Goal: Communication & Community: Share content

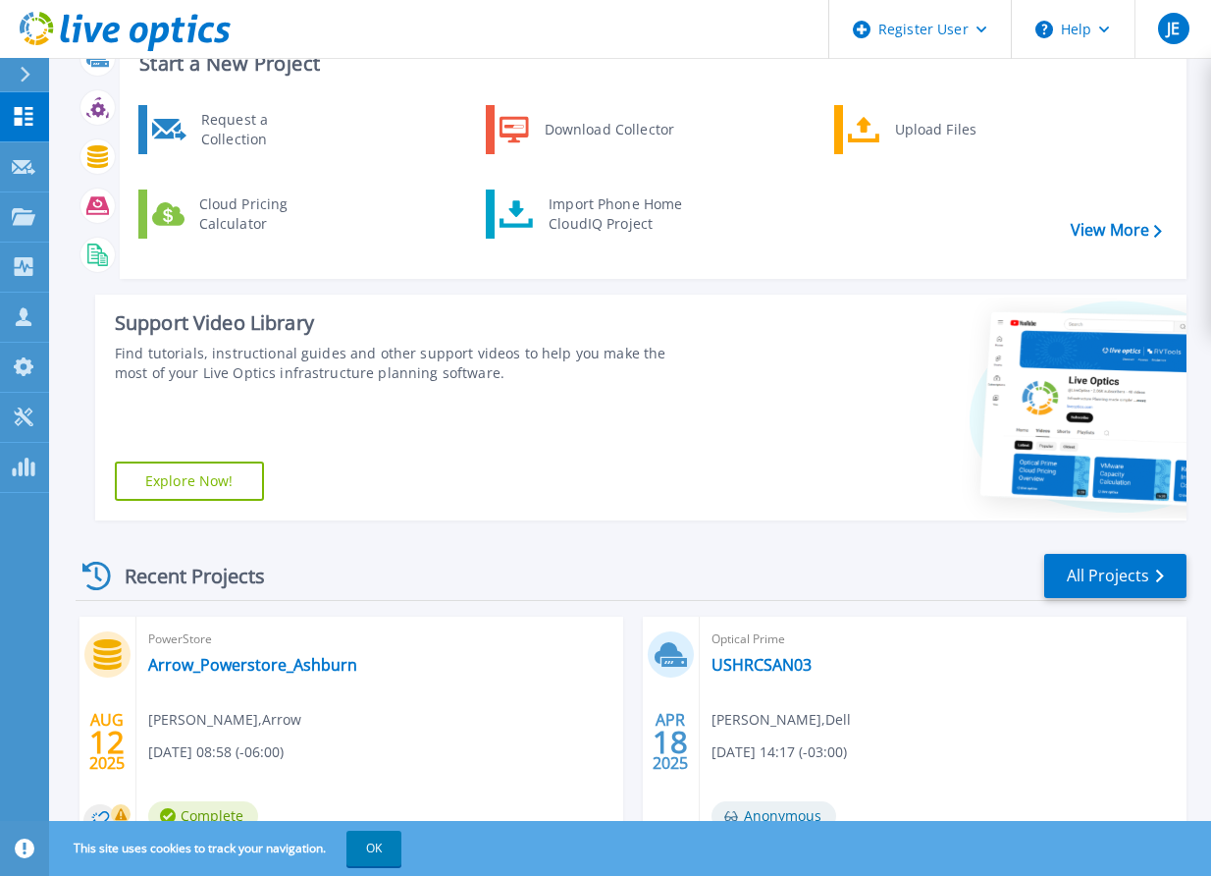
scroll to position [98, 0]
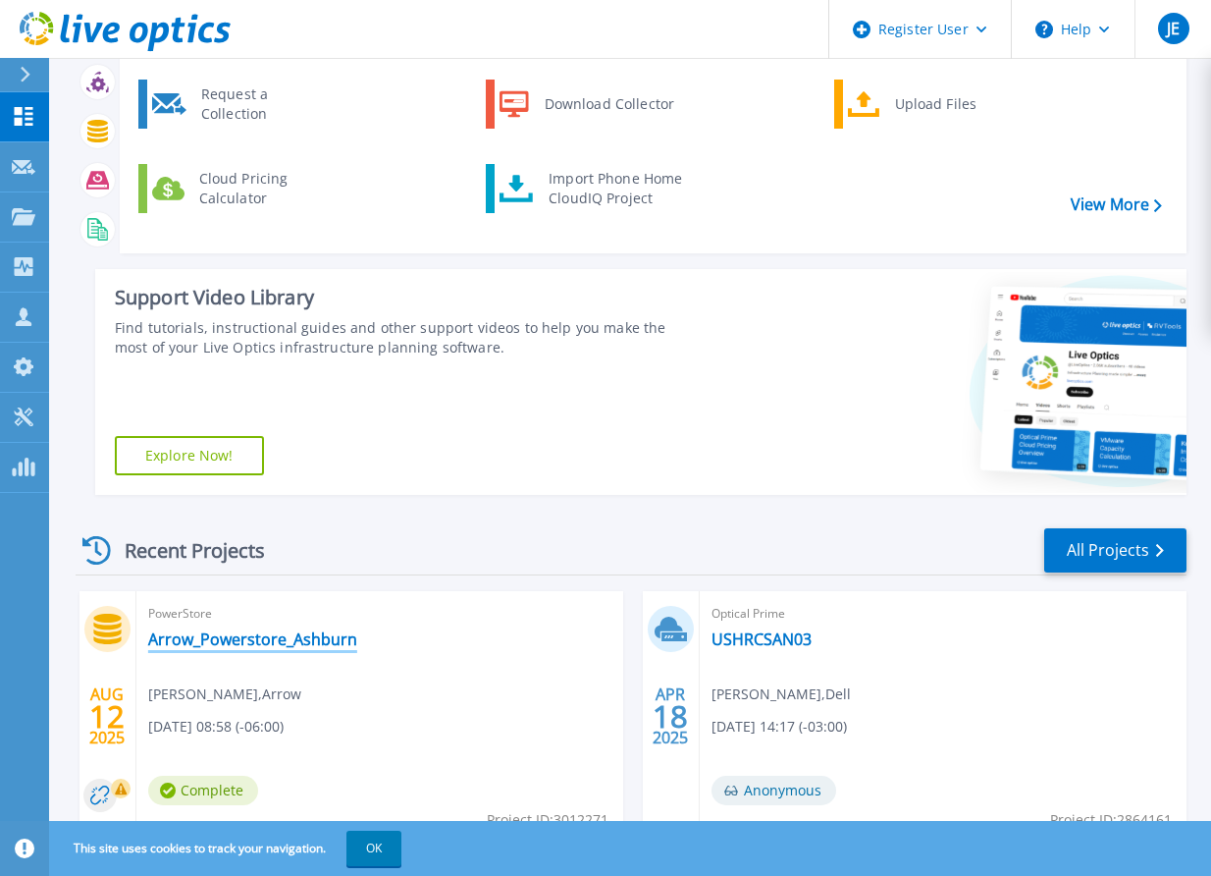
click at [236, 640] on link "Arrow_Powerstore_Ashburn" at bounding box center [252, 639] width 209 height 20
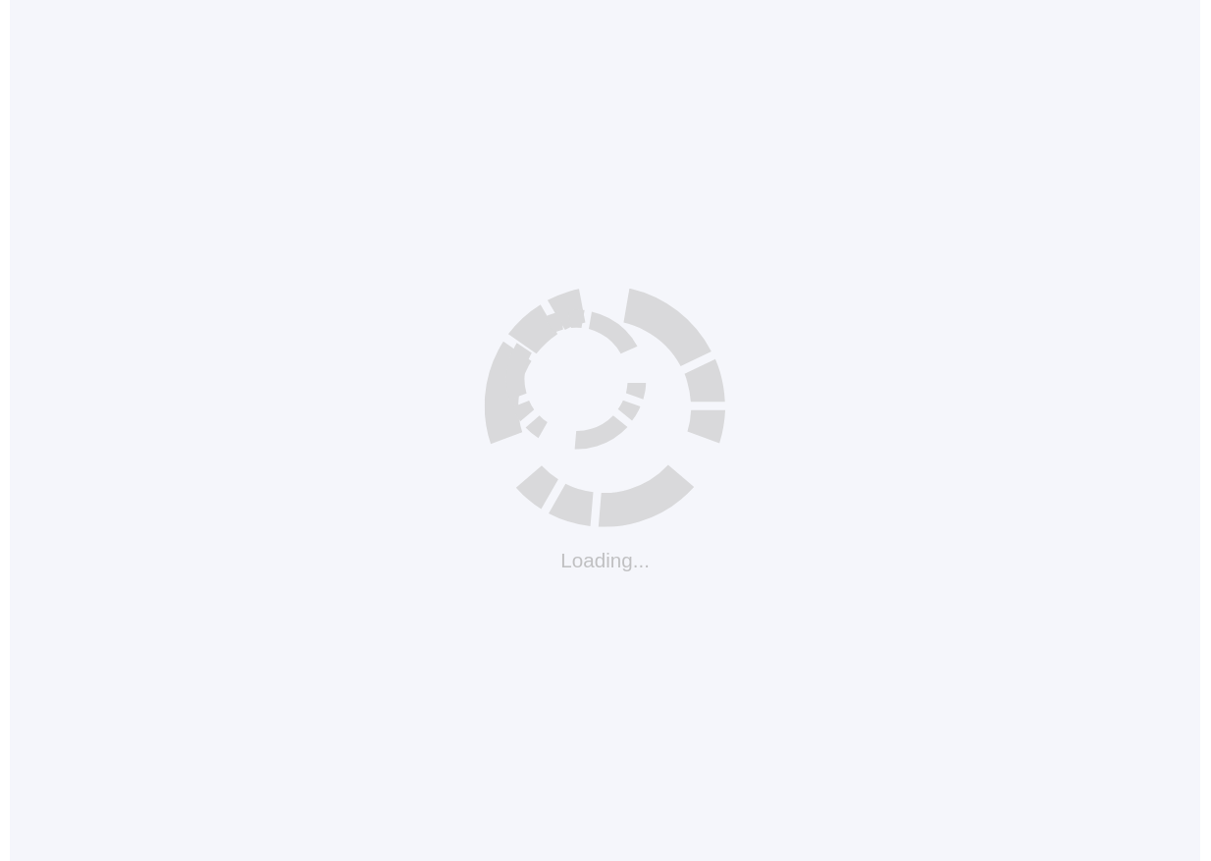
scroll to position [19, 0]
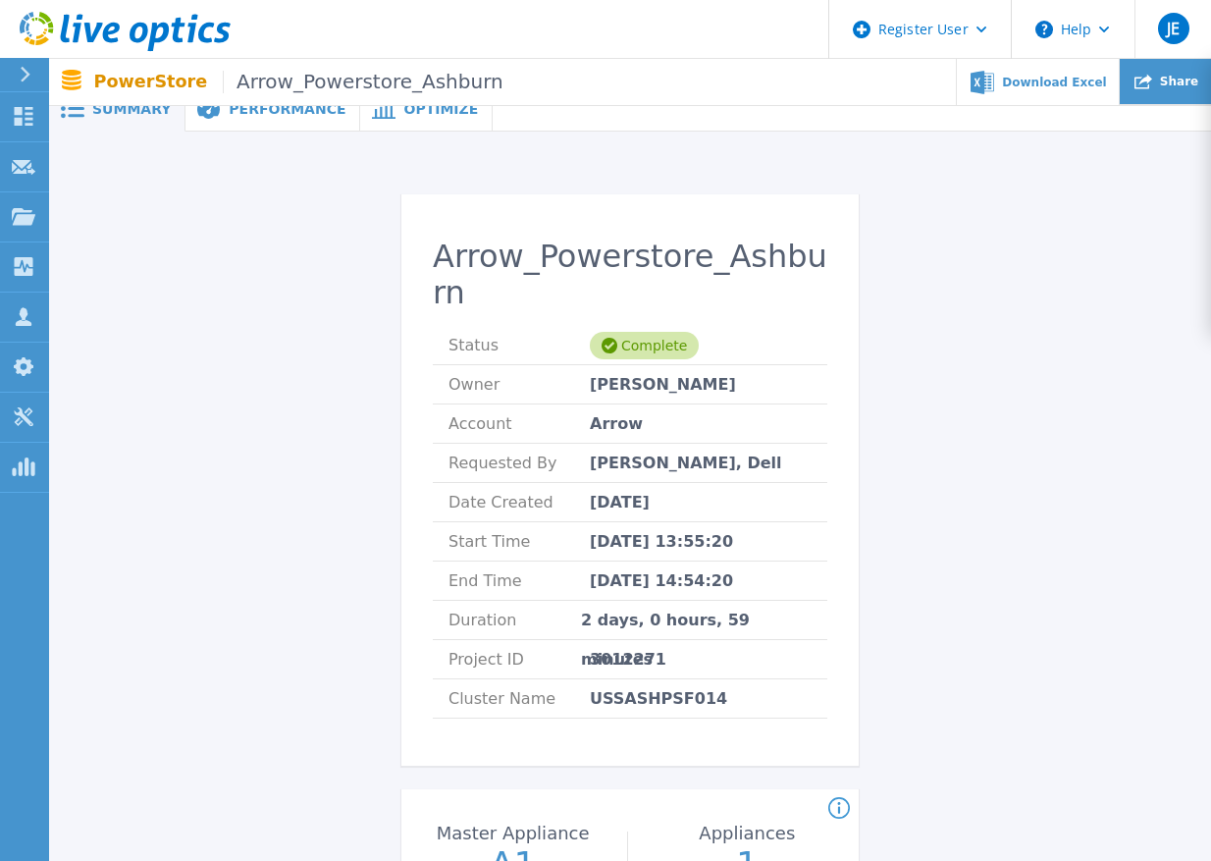
click at [1190, 84] on span "Share" at bounding box center [1179, 82] width 38 height 12
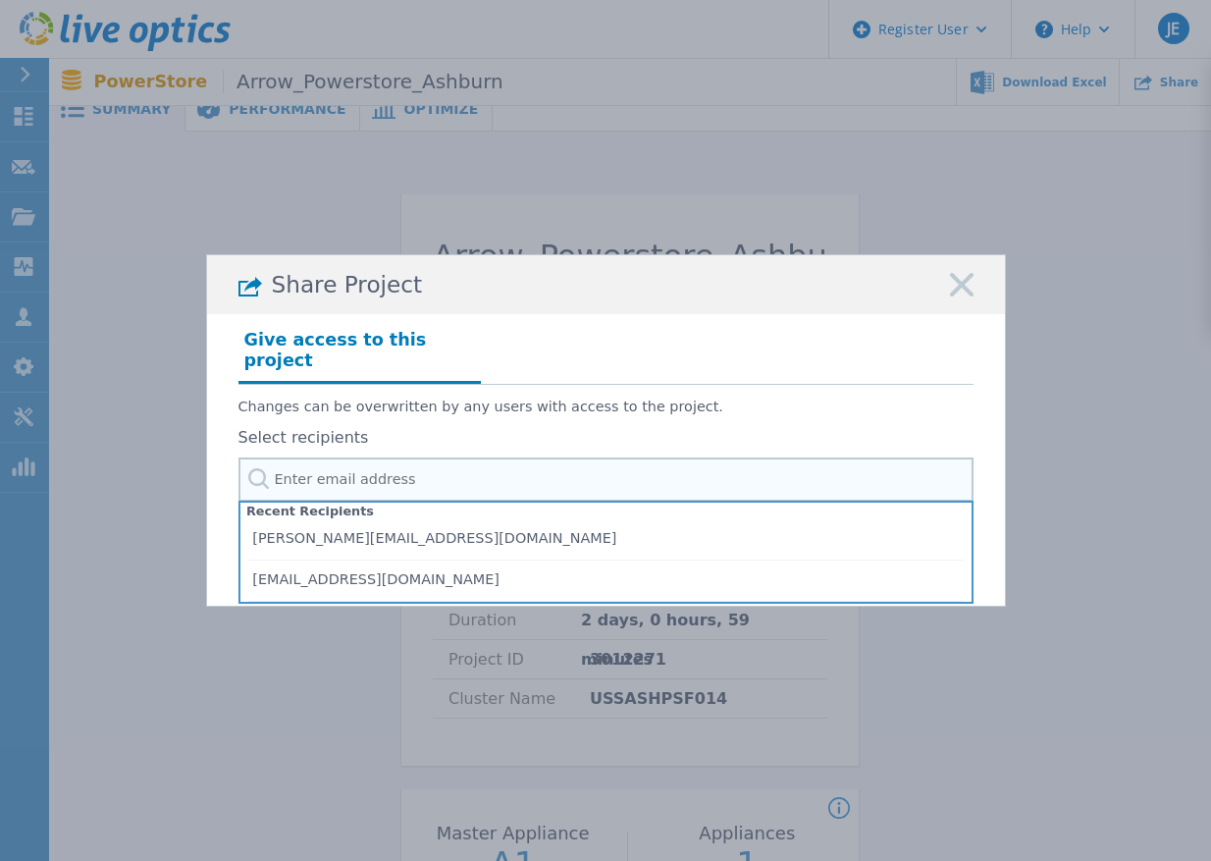
click at [467, 464] on input "text" at bounding box center [606, 479] width 735 height 44
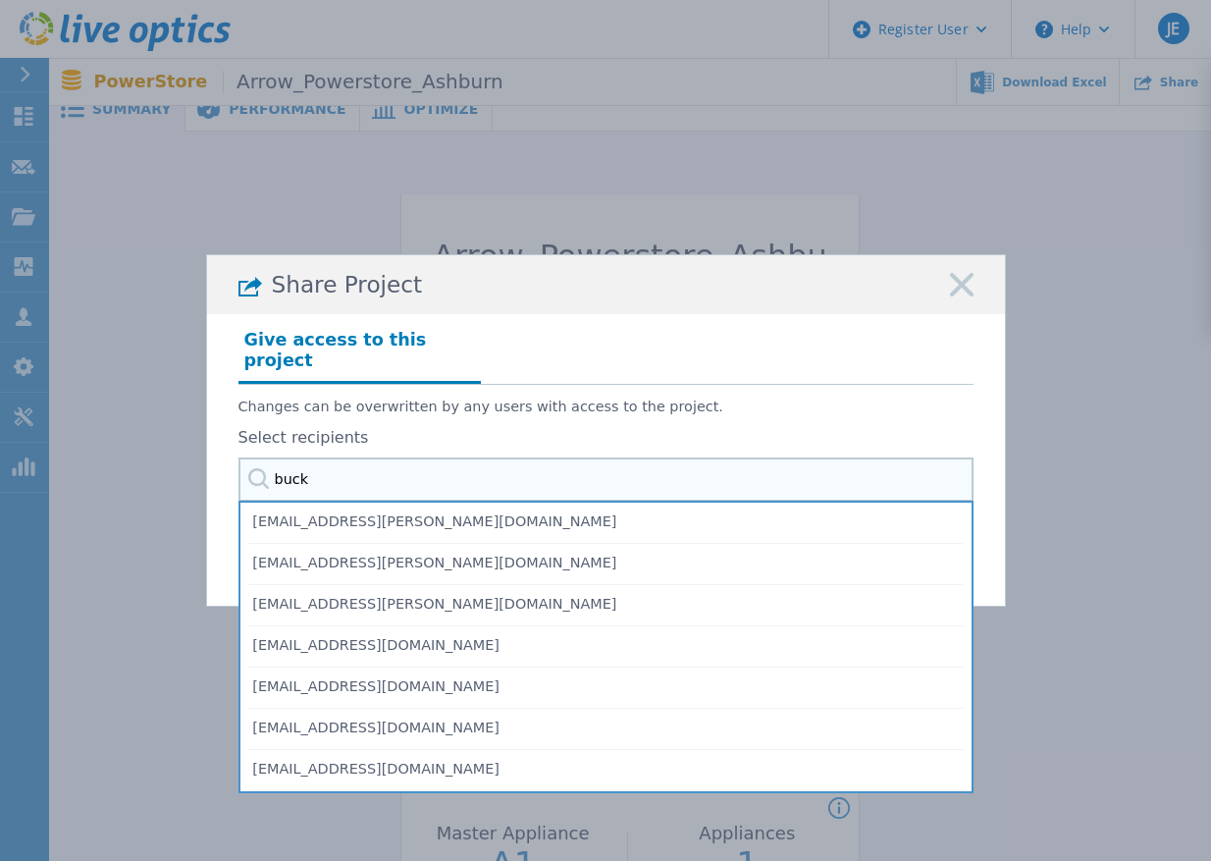
type input "bucky"
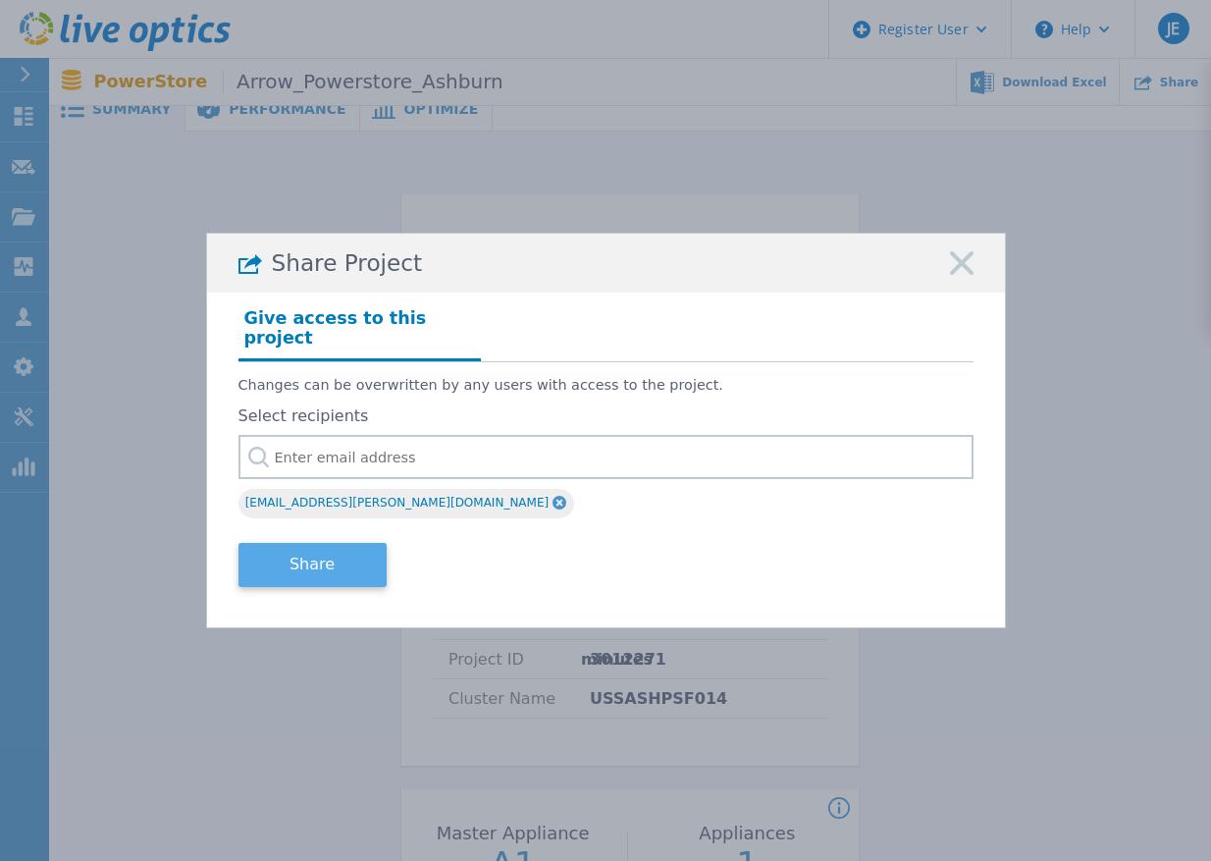
click at [314, 559] on button "Share" at bounding box center [313, 565] width 148 height 44
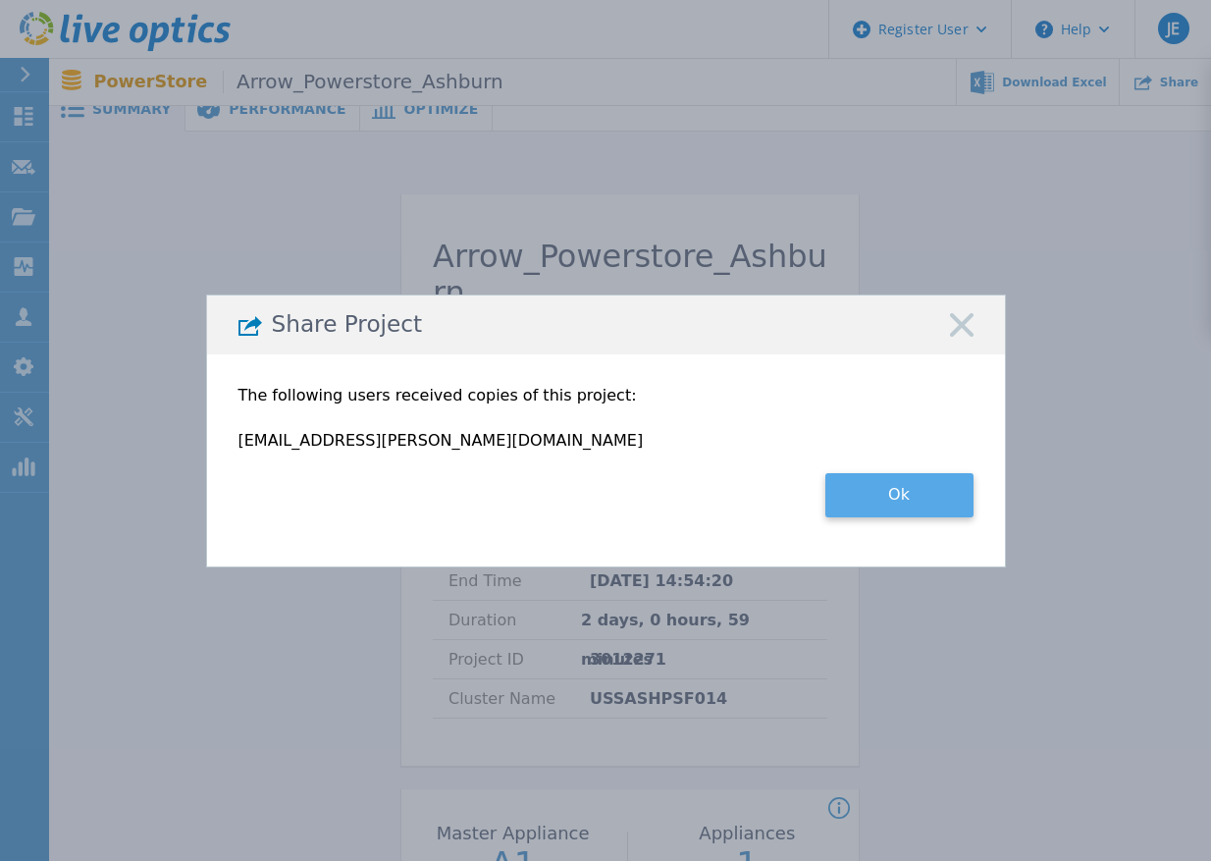
click at [842, 494] on button "Ok" at bounding box center [900, 495] width 148 height 44
